Goal: Navigation & Orientation: Find specific page/section

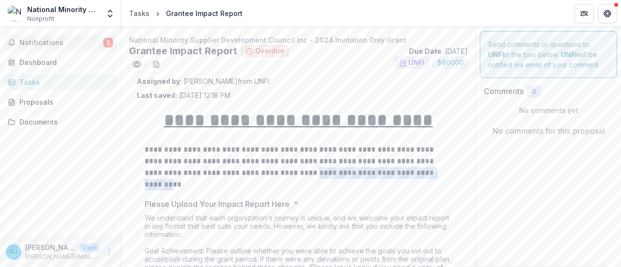
click at [59, 43] on span "Notifications" at bounding box center [61, 43] width 84 height 8
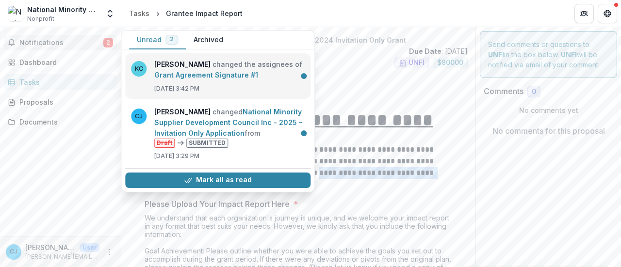
click at [197, 74] on link "Grant Agreement Signature #1" at bounding box center [206, 75] width 104 height 8
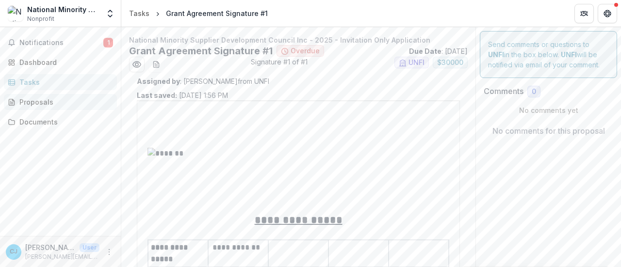
click at [42, 98] on div "Proposals" at bounding box center [64, 102] width 90 height 10
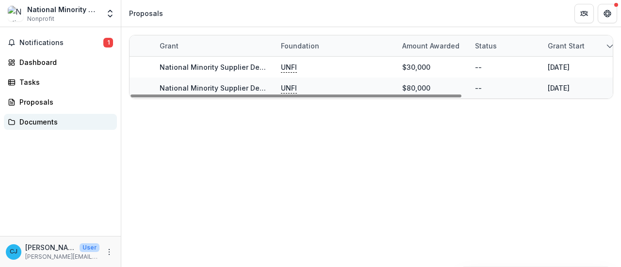
click at [52, 118] on div "Documents" at bounding box center [64, 122] width 90 height 10
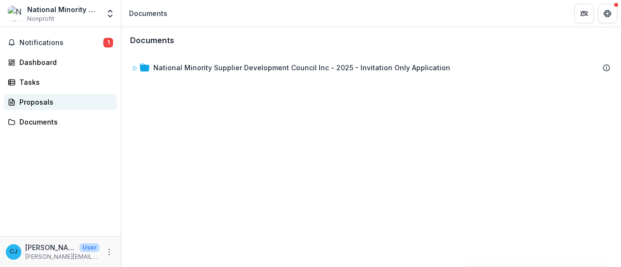
click at [39, 100] on div "Proposals" at bounding box center [64, 102] width 90 height 10
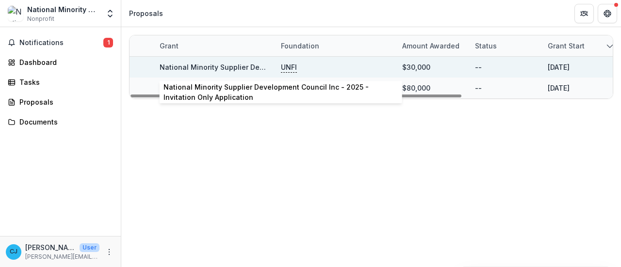
click at [214, 66] on link "National Minority Supplier Development Council Inc - 2025 - Invitation Only App…" at bounding box center [308, 67] width 297 height 8
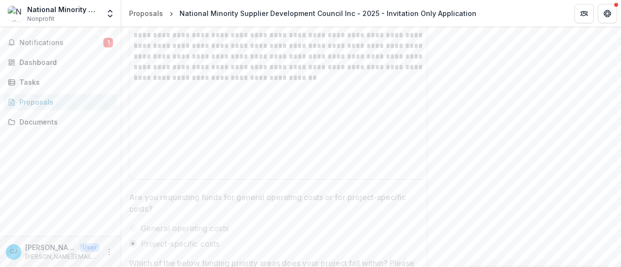
scroll to position [1682, 0]
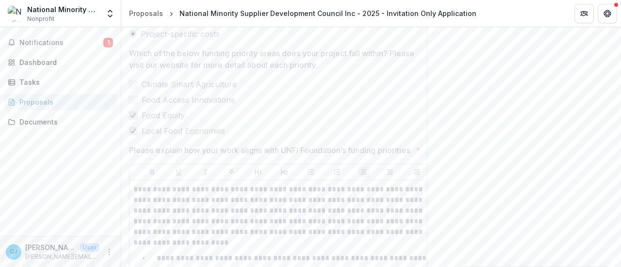
click at [45, 105] on div "Proposals" at bounding box center [64, 102] width 90 height 10
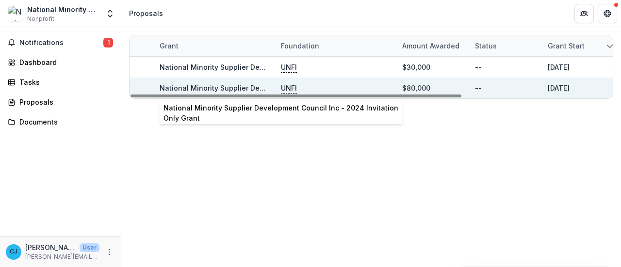
click at [225, 86] on link "National Minority Supplier Development Council Inc - 2024 Invitation Only Grant" at bounding box center [296, 88] width 273 height 8
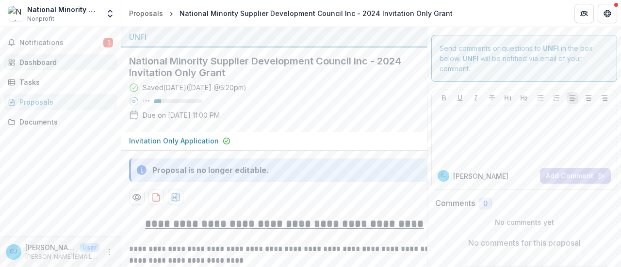
click at [51, 64] on div "Dashboard" at bounding box center [64, 62] width 90 height 10
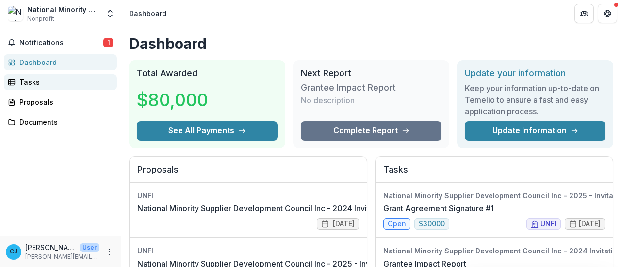
click at [36, 81] on div "Tasks" at bounding box center [64, 82] width 90 height 10
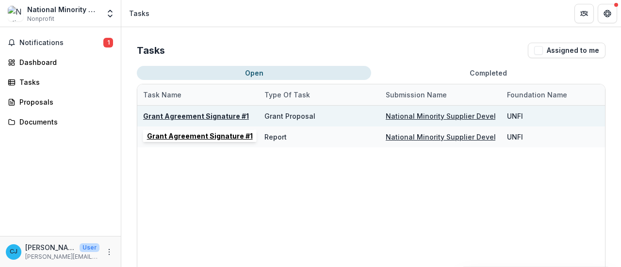
click at [215, 114] on u "Grant Agreement Signature #1" at bounding box center [196, 116] width 106 height 8
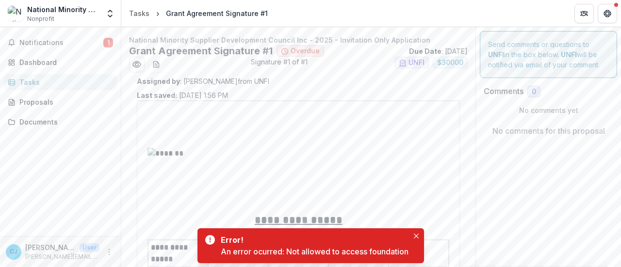
click at [38, 80] on div "Tasks" at bounding box center [64, 82] width 90 height 10
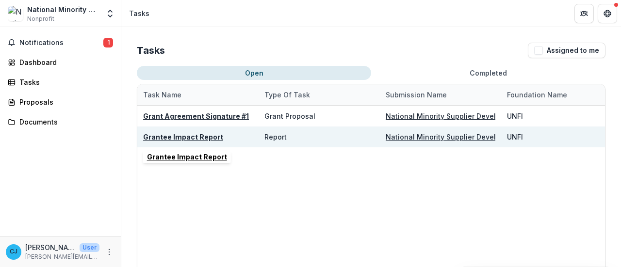
click at [196, 135] on u "Grantee Impact Report" at bounding box center [183, 137] width 80 height 8
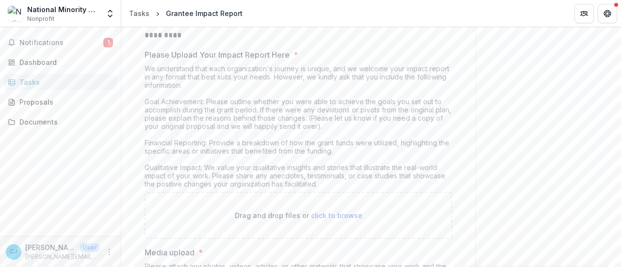
scroll to position [134, 0]
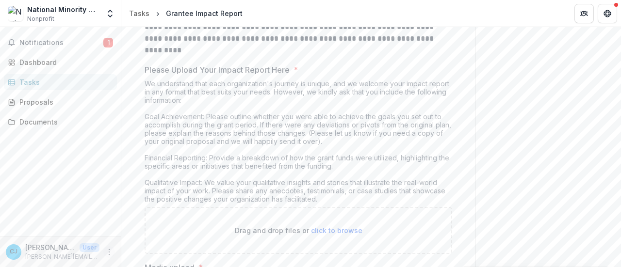
click at [111, 256] on icon "More" at bounding box center [109, 252] width 8 height 8
click at [166, 245] on button "Logout" at bounding box center [173, 248] width 104 height 16
